Goal: Check status: Check status

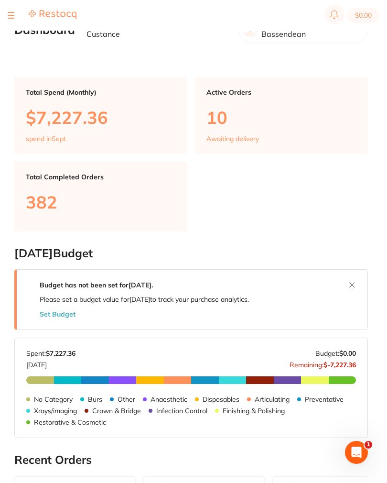
click at [11, 15] on button at bounding box center [11, 15] width 7 height 1
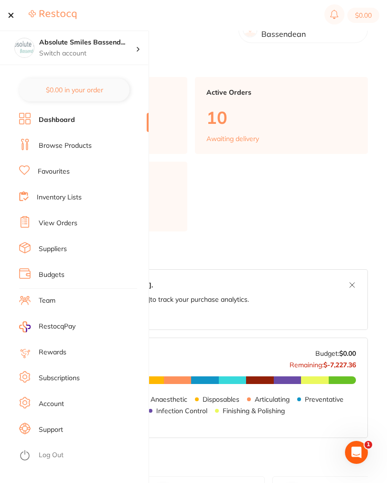
click at [66, 226] on link "View Orders" at bounding box center [58, 224] width 39 height 10
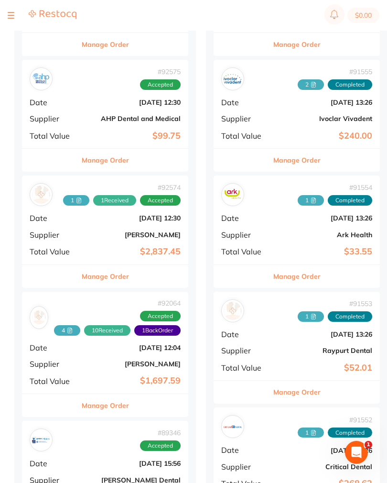
scroll to position [765, 0]
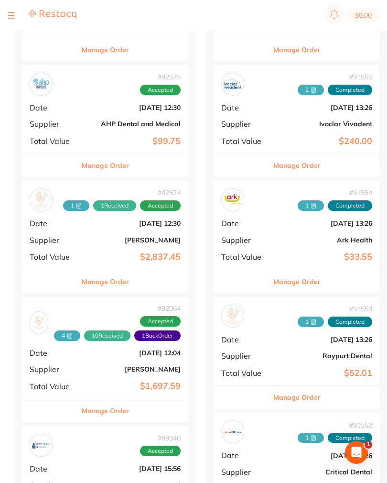
click at [96, 236] on b "[PERSON_NAME]" at bounding box center [133, 240] width 96 height 8
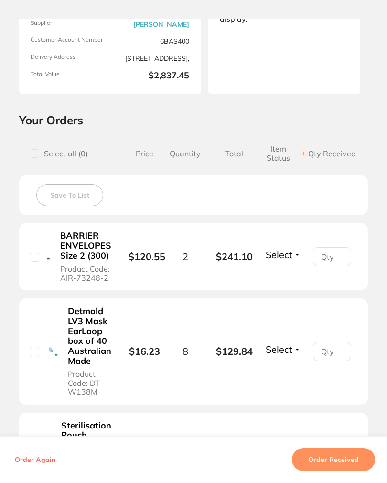
scroll to position [124, 0]
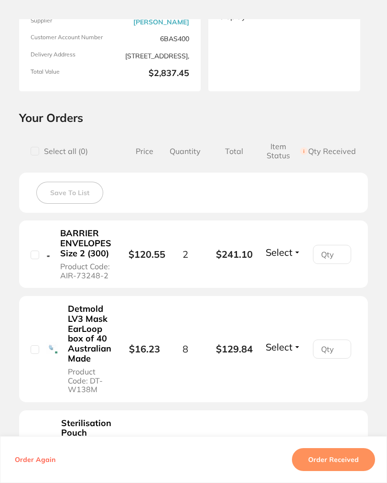
click at [282, 255] on span "Select" at bounding box center [279, 252] width 27 height 12
click at [291, 244] on span "Received" at bounding box center [283, 244] width 24 height 0
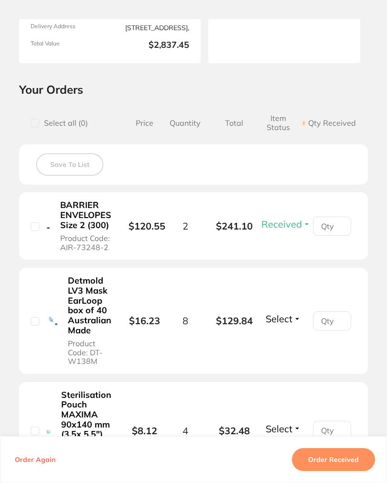
scroll to position [162, 0]
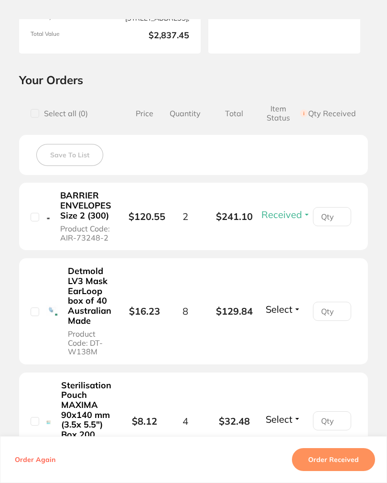
click at [286, 303] on span "Select" at bounding box center [279, 309] width 27 height 12
click at [296, 309] on button "Select" at bounding box center [283, 309] width 41 height 12
click at [293, 301] on span "Received" at bounding box center [283, 301] width 24 height 0
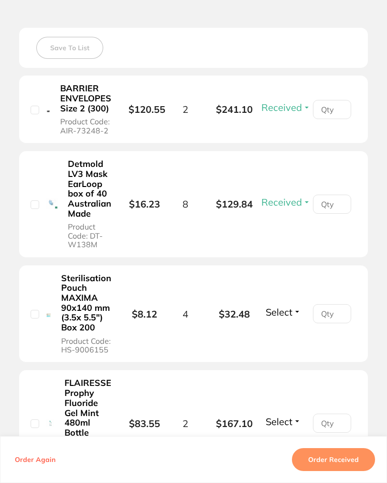
scroll to position [270, 0]
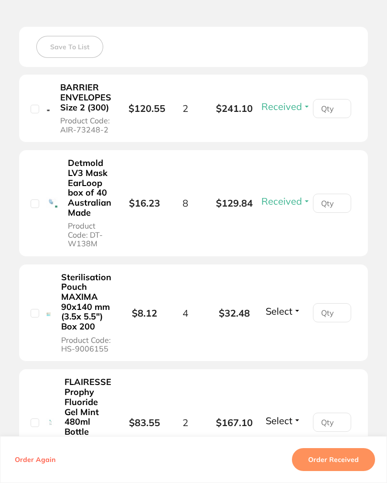
click at [293, 310] on span "Select" at bounding box center [279, 311] width 27 height 12
click at [290, 311] on span "Select" at bounding box center [279, 311] width 27 height 12
click at [295, 302] on span "Received" at bounding box center [283, 302] width 24 height 0
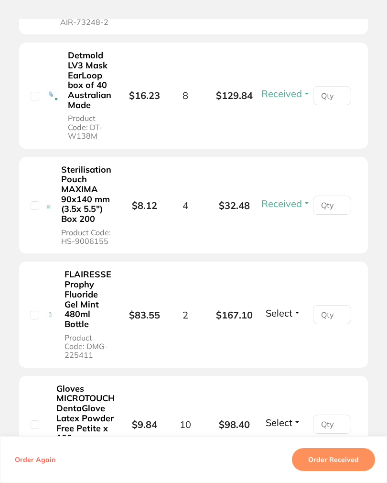
scroll to position [378, 0]
click at [288, 314] on span "Select" at bounding box center [279, 313] width 27 height 12
click at [289, 307] on span "Select" at bounding box center [279, 313] width 27 height 12
click at [292, 304] on span "Received" at bounding box center [283, 304] width 24 height 0
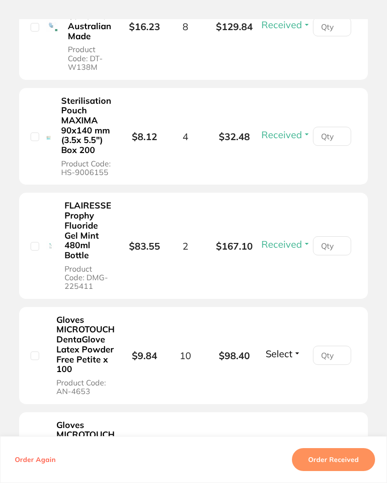
scroll to position [464, 0]
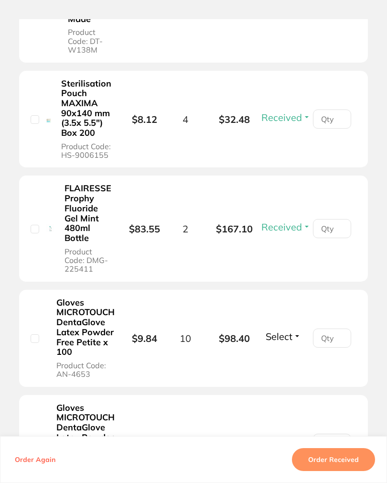
click at [278, 335] on span "Select" at bounding box center [279, 337] width 27 height 12
click at [290, 331] on span "Select" at bounding box center [279, 337] width 27 height 12
click at [292, 328] on button "Received" at bounding box center [283, 328] width 24 height 0
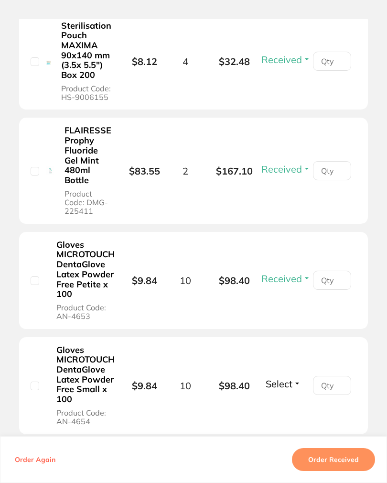
scroll to position [580, 0]
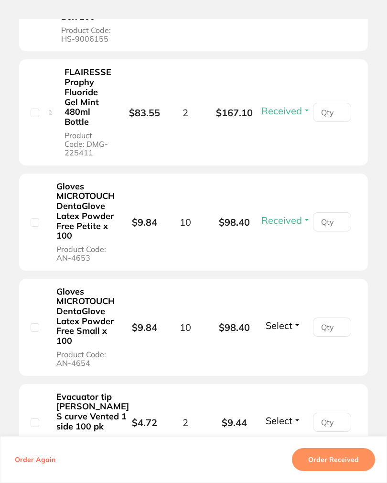
click at [284, 320] on span "Select" at bounding box center [279, 326] width 27 height 12
click at [292, 317] on span "Received" at bounding box center [283, 317] width 24 height 0
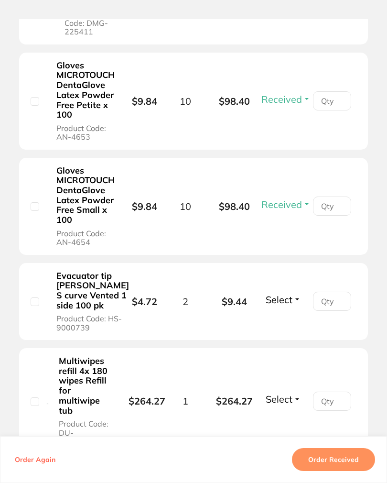
scroll to position [702, 0]
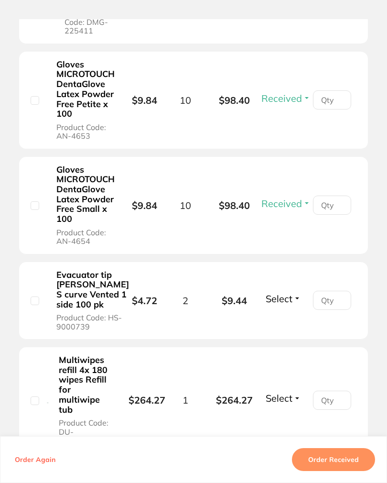
click at [284, 305] on span "Select" at bounding box center [279, 299] width 27 height 12
click at [286, 305] on span "Select" at bounding box center [279, 299] width 27 height 12
click at [294, 290] on span "Received" at bounding box center [283, 290] width 24 height 0
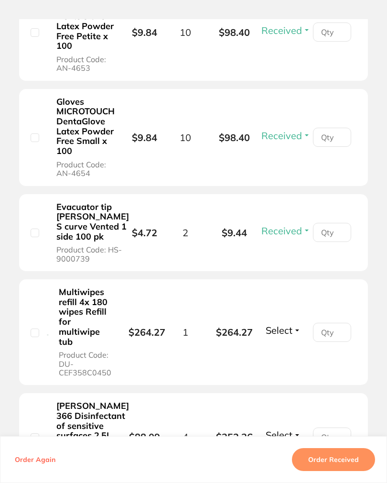
scroll to position [826, 0]
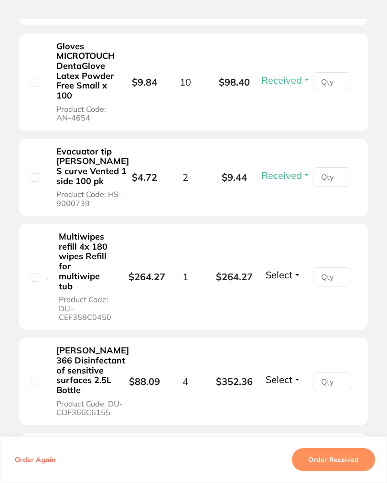
click at [289, 281] on span "Select" at bounding box center [279, 275] width 27 height 12
click at [287, 281] on span "Select" at bounding box center [279, 275] width 27 height 12
click at [291, 266] on span "Received" at bounding box center [283, 266] width 24 height 0
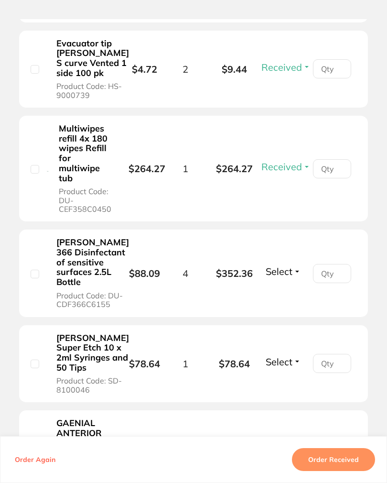
scroll to position [935, 0]
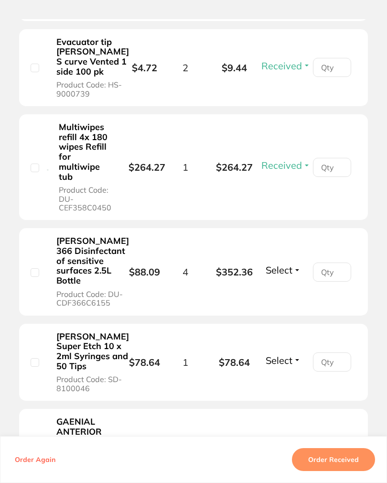
click at [293, 276] on span "Select" at bounding box center [279, 270] width 27 height 12
click at [290, 276] on span "Select" at bounding box center [279, 270] width 27 height 12
click at [294, 262] on span "Received" at bounding box center [283, 262] width 24 height 0
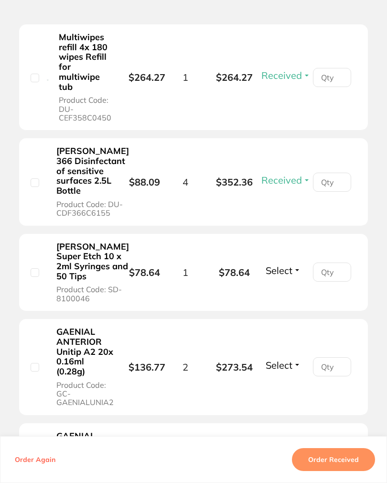
scroll to position [1028, 0]
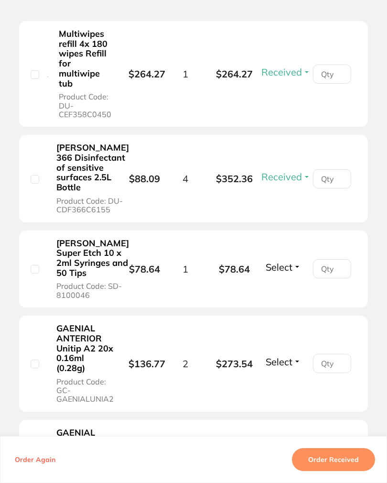
click at [291, 273] on span "Select" at bounding box center [279, 267] width 27 height 12
click at [297, 273] on button "Select" at bounding box center [283, 267] width 41 height 12
click at [294, 259] on span "Received" at bounding box center [283, 259] width 24 height 0
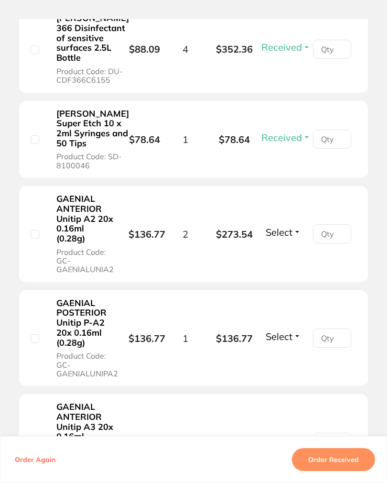
scroll to position [1166, 0]
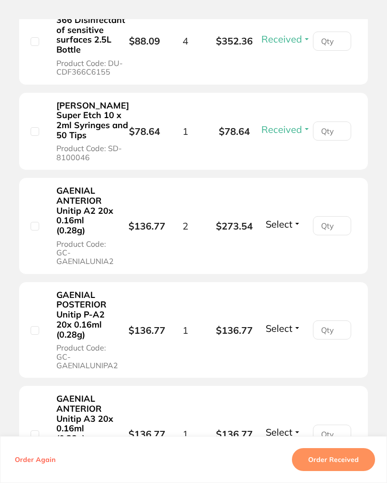
click at [287, 230] on span "Select" at bounding box center [279, 224] width 27 height 12
click at [289, 230] on span "Select" at bounding box center [279, 224] width 27 height 12
click at [294, 216] on span "Received" at bounding box center [283, 216] width 24 height 0
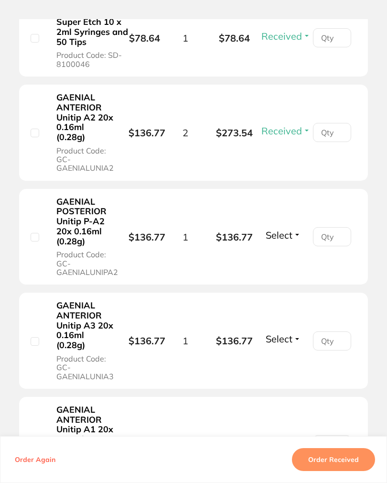
scroll to position [1264, 0]
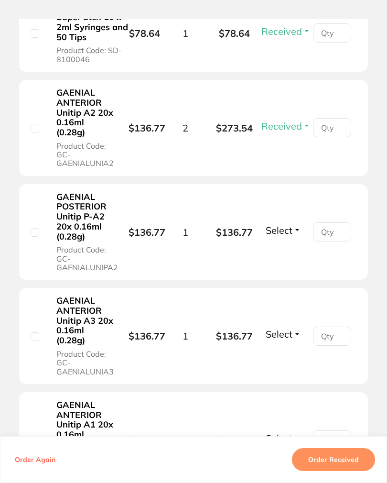
click at [293, 236] on span "Select" at bounding box center [279, 230] width 27 height 12
click at [287, 236] on span "Select" at bounding box center [279, 230] width 27 height 12
click at [293, 236] on span "Select" at bounding box center [279, 230] width 27 height 12
click at [290, 236] on span "Select" at bounding box center [279, 230] width 27 height 12
click at [294, 221] on span "Received" at bounding box center [283, 221] width 24 height 0
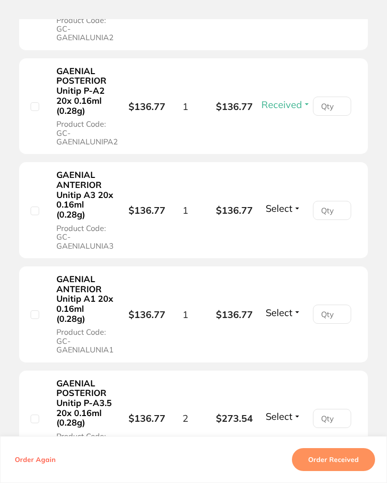
scroll to position [1391, 0]
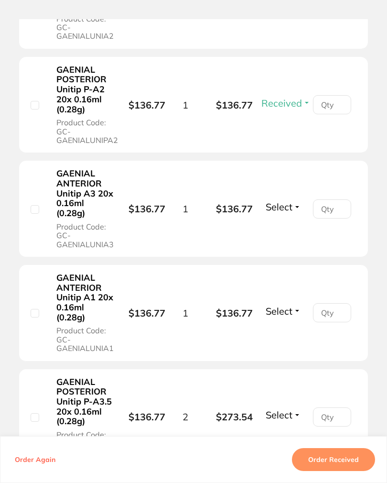
click at [297, 213] on button "Select" at bounding box center [283, 207] width 41 height 12
click at [292, 213] on span "Select" at bounding box center [279, 207] width 27 height 12
click at [295, 199] on span "Received" at bounding box center [283, 199] width 24 height 0
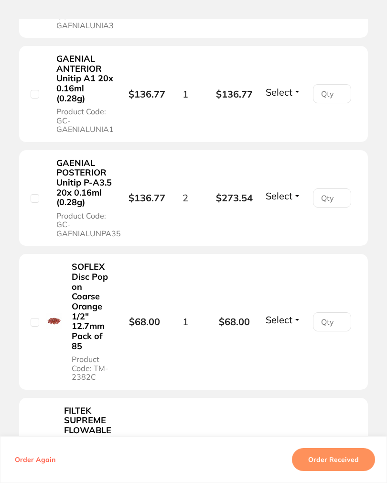
scroll to position [1610, 0]
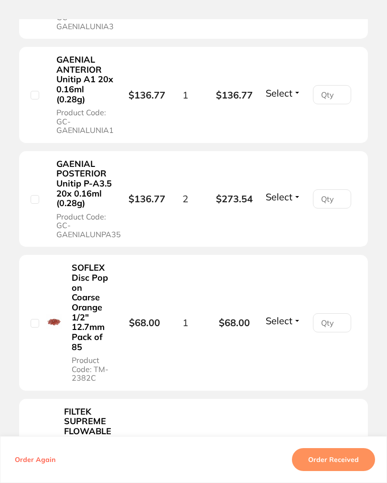
click at [293, 99] on span "Select" at bounding box center [279, 93] width 27 height 12
click at [294, 84] on span "Received" at bounding box center [283, 84] width 24 height 0
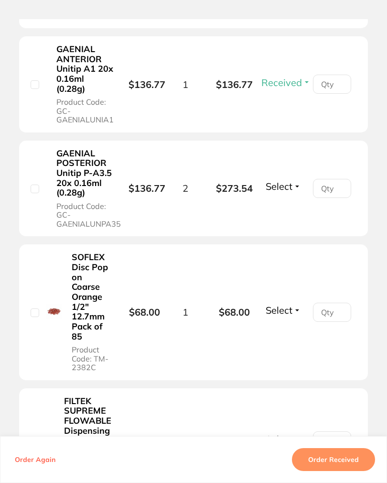
click at [289, 192] on span "Select" at bounding box center [279, 186] width 27 height 12
click at [292, 192] on span "Select" at bounding box center [279, 186] width 27 height 12
click at [295, 178] on span "Received" at bounding box center [283, 178] width 24 height 0
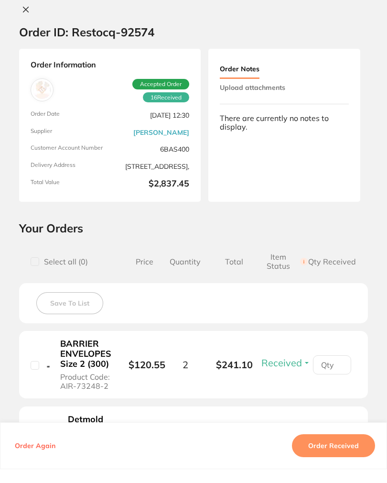
scroll to position [780, 0]
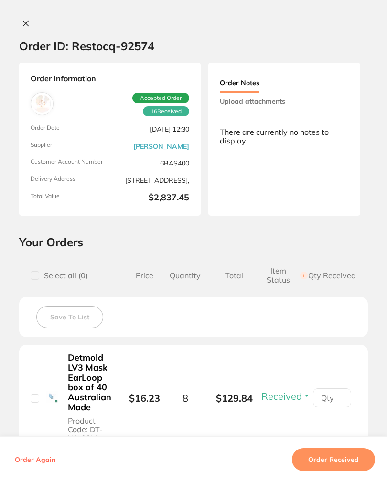
click at [281, 94] on button "Upload attachments" at bounding box center [253, 101] width 66 height 17
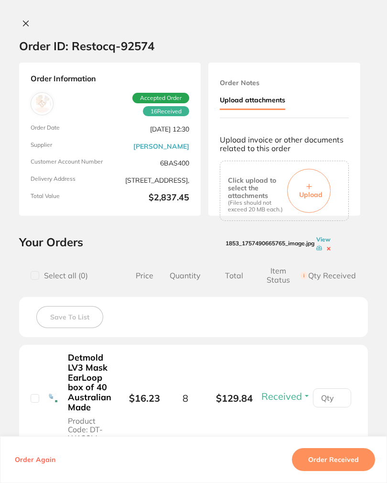
click at [316, 184] on button "Upload" at bounding box center [309, 191] width 44 height 44
click at [318, 190] on span "Upload" at bounding box center [310, 194] width 23 height 9
click at [323, 194] on span "Upload" at bounding box center [310, 194] width 23 height 9
click at [323, 190] on span "Upload" at bounding box center [310, 194] width 23 height 9
click at [354, 468] on button "Order Received" at bounding box center [333, 459] width 83 height 23
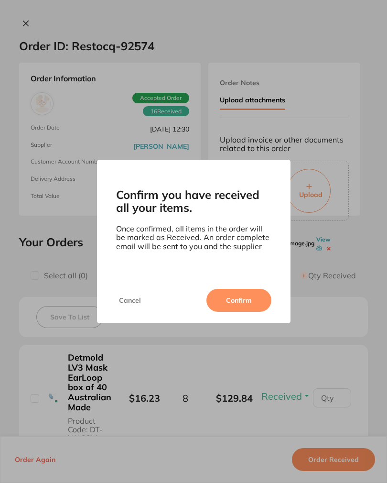
click at [257, 306] on button "Confirm" at bounding box center [239, 300] width 65 height 23
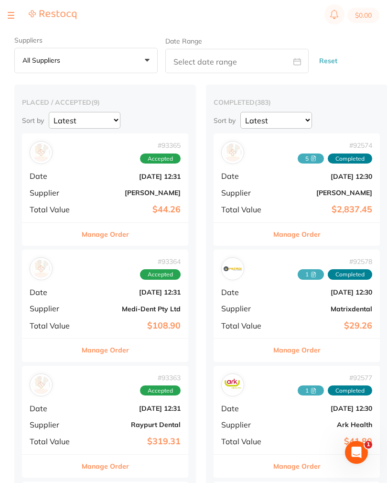
click at [288, 180] on div "# 92574 5 Completed Date [DATE] 12:30 Supplier [PERSON_NAME] Total Value $2,837…" at bounding box center [297, 177] width 166 height 88
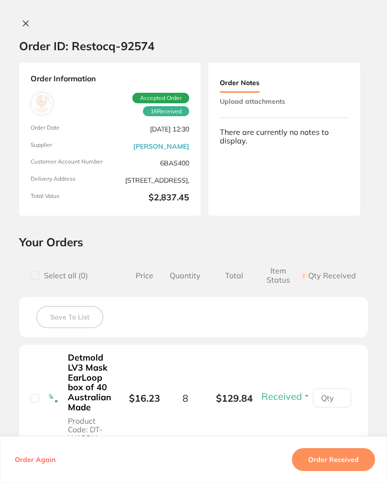
click at [285, 102] on button "Upload attachments" at bounding box center [253, 101] width 66 height 17
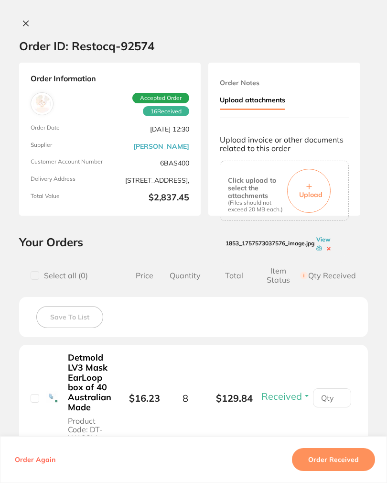
click at [272, 100] on button "Upload attachments" at bounding box center [253, 100] width 66 height 19
click at [319, 180] on button "Upload" at bounding box center [309, 191] width 44 height 44
click at [314, 176] on button "Upload" at bounding box center [309, 191] width 44 height 44
click at [320, 190] on span "Upload" at bounding box center [310, 194] width 23 height 9
click at [322, 190] on span "Upload" at bounding box center [310, 194] width 23 height 9
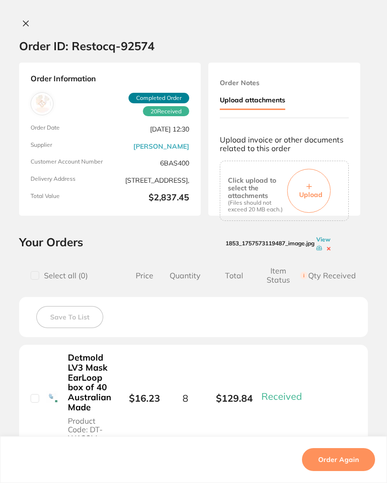
click at [24, 20] on button at bounding box center [25, 24] width 13 height 10
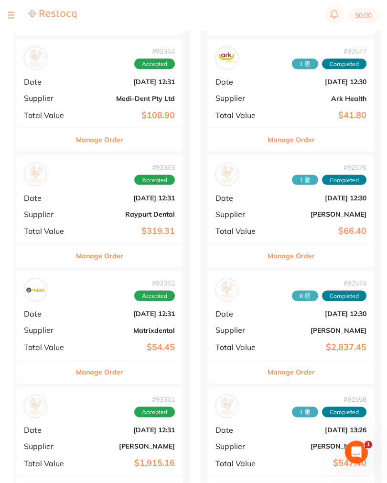
scroll to position [211, 0]
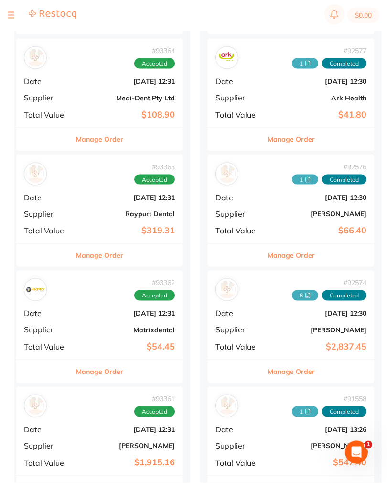
click at [77, 207] on div "# 93363 Accepted Date [DATE] 12:31 Supplier Raypurt Dental Total Value $319.31" at bounding box center [99, 199] width 166 height 88
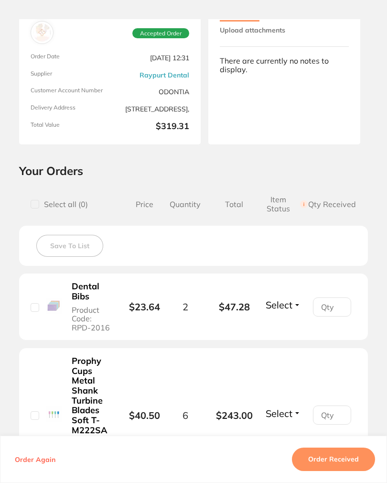
scroll to position [43, 0]
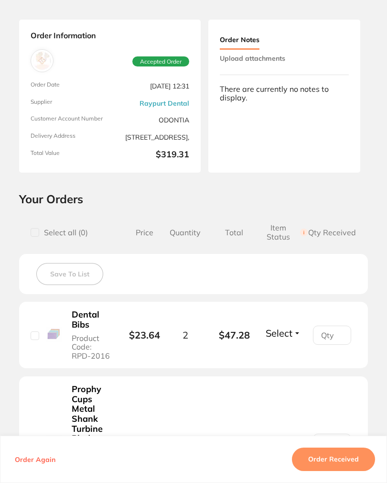
click at [283, 52] on button "Upload attachments" at bounding box center [253, 58] width 66 height 17
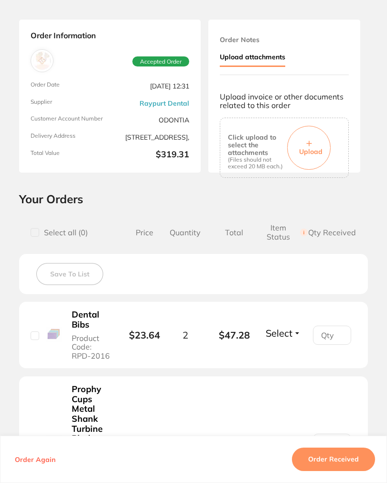
click at [316, 143] on button "Upload" at bounding box center [309, 148] width 44 height 44
click at [354, 471] on button "Order Received" at bounding box center [333, 459] width 83 height 23
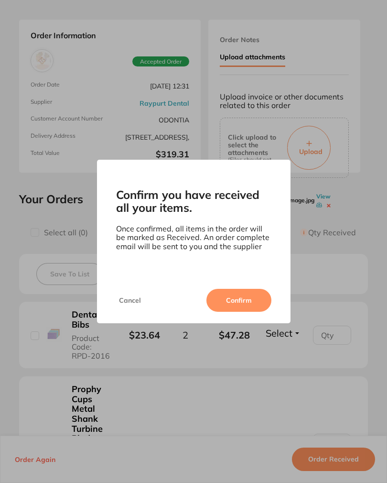
click at [254, 302] on button "Confirm" at bounding box center [239, 300] width 65 height 23
